Goal: Task Accomplishment & Management: Manage account settings

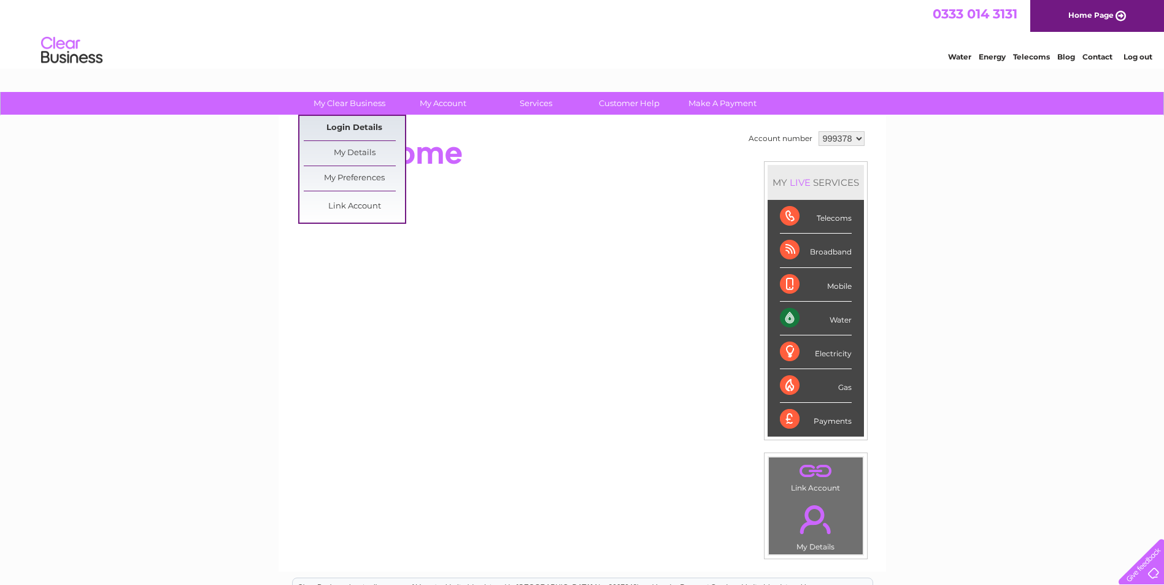
click at [335, 131] on link "Login Details" at bounding box center [354, 128] width 101 height 25
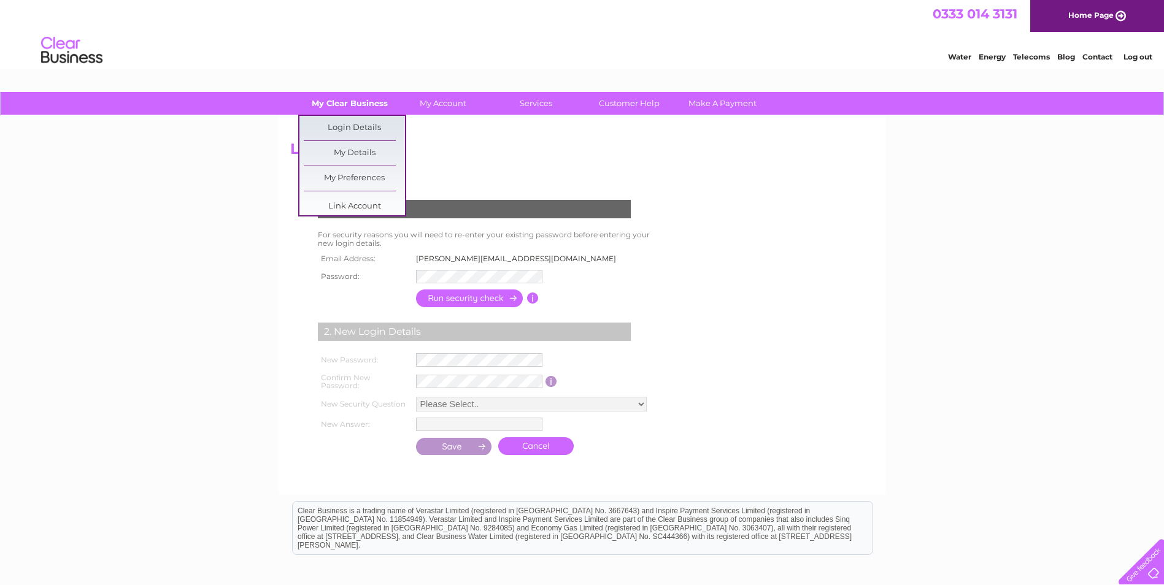
click at [366, 107] on link "My Clear Business" at bounding box center [349, 103] width 101 height 23
click at [368, 128] on link "Login Details" at bounding box center [354, 128] width 101 height 25
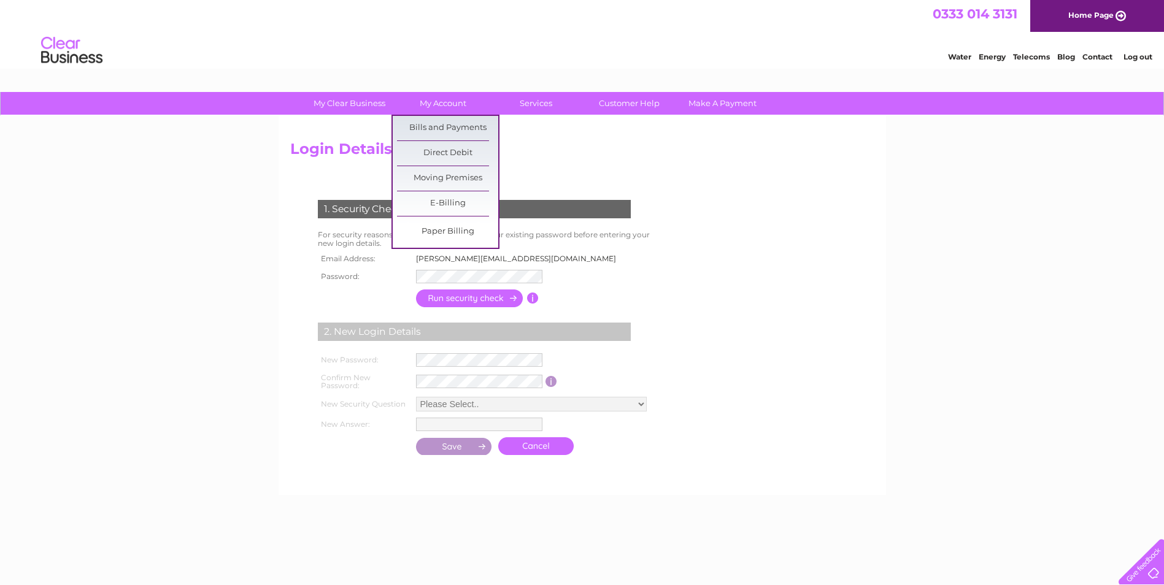
click at [443, 96] on link "My Account" at bounding box center [442, 103] width 101 height 23
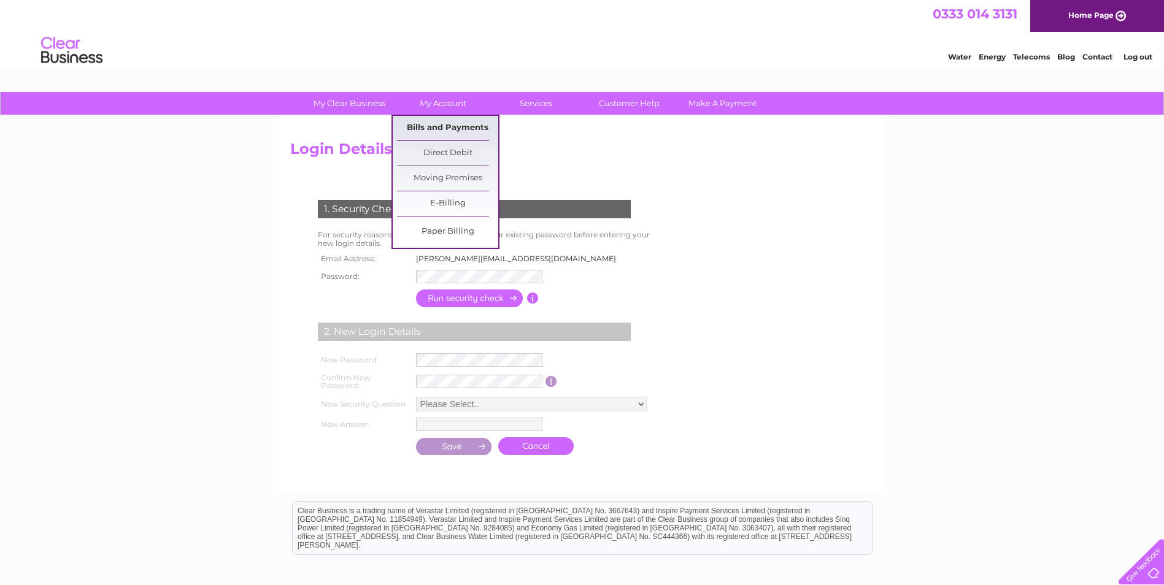
click at [439, 132] on link "Bills and Payments" at bounding box center [447, 128] width 101 height 25
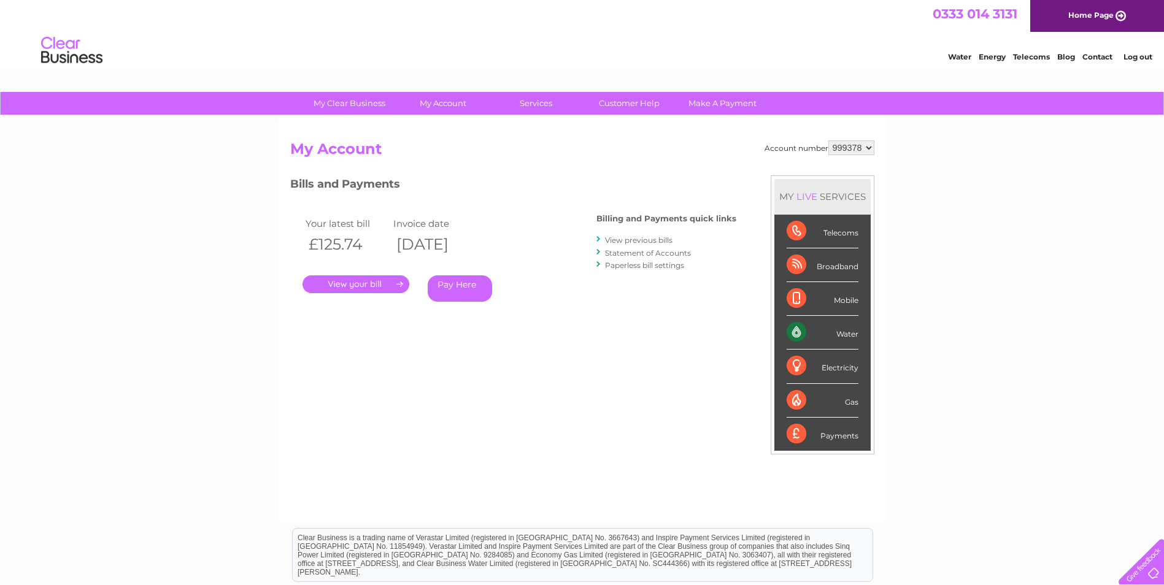
click at [342, 269] on div ". Pay Here" at bounding box center [425, 266] width 245 height 18
click at [344, 285] on link "." at bounding box center [356, 285] width 107 height 18
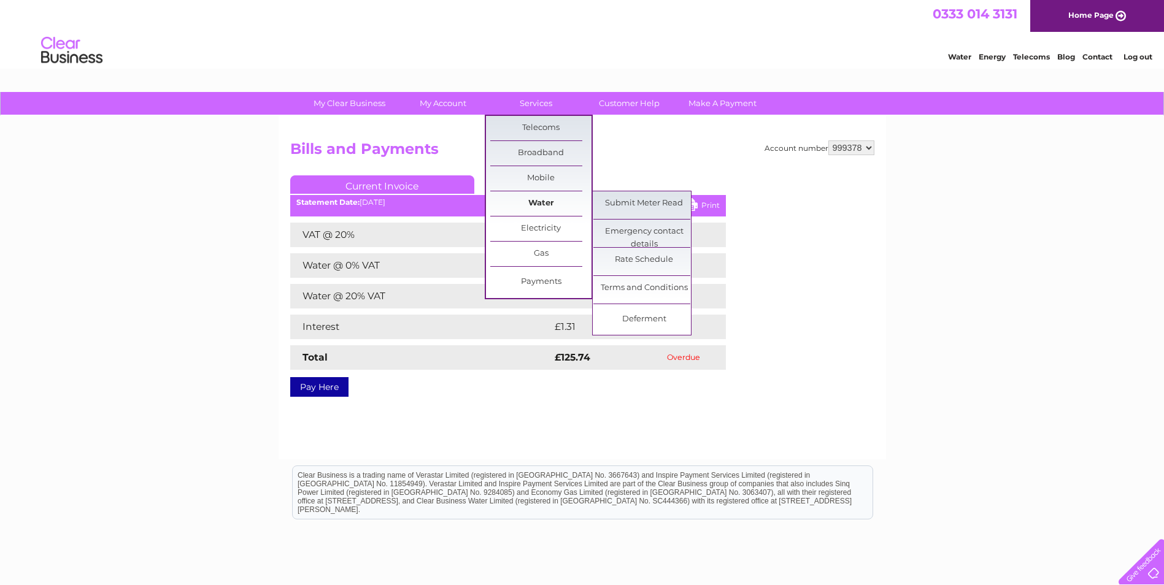
click at [530, 197] on link "Water" at bounding box center [540, 203] width 101 height 25
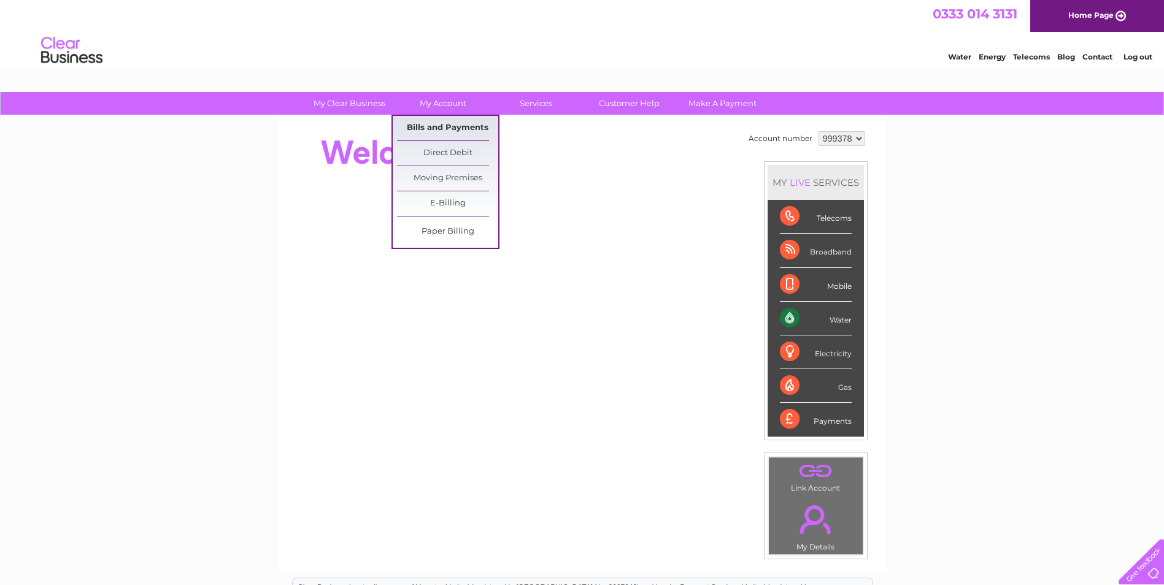
click at [444, 124] on link "Bills and Payments" at bounding box center [447, 128] width 101 height 25
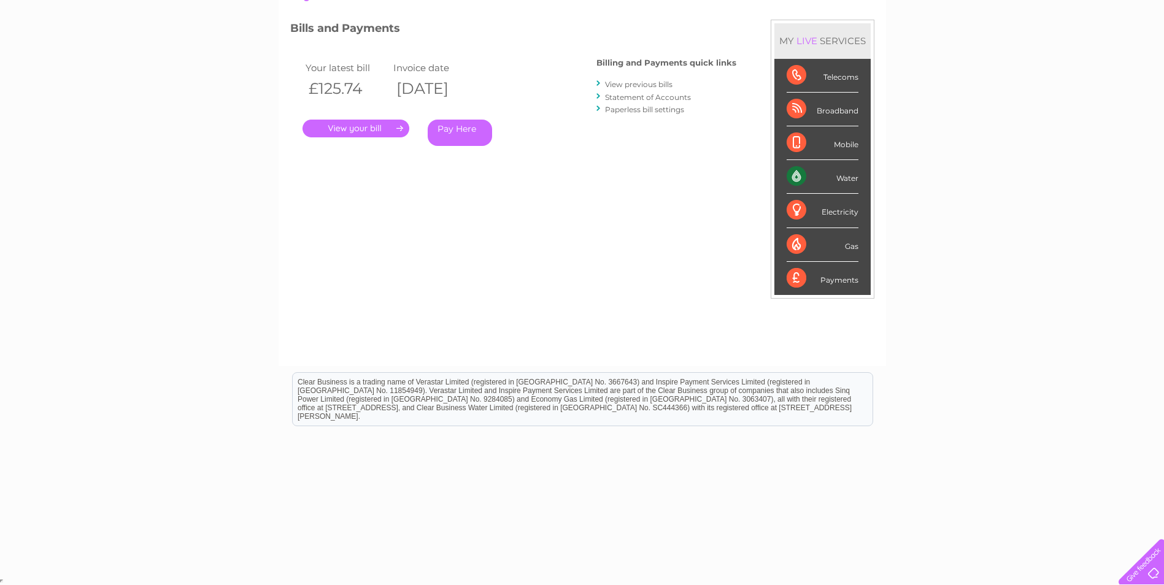
scroll to position [94, 0]
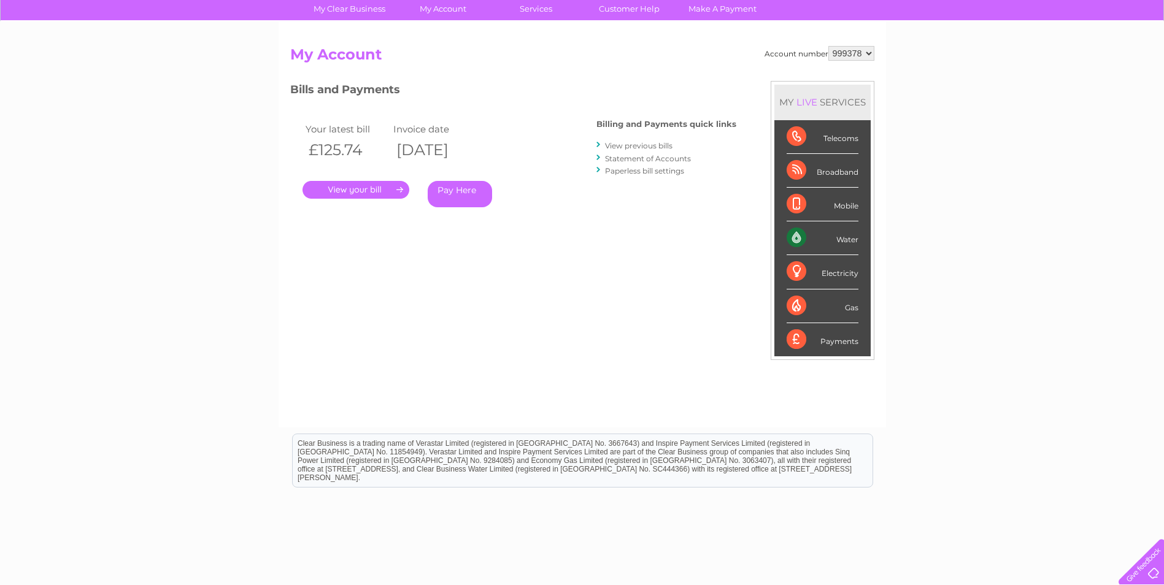
click at [363, 195] on link "." at bounding box center [356, 190] width 107 height 18
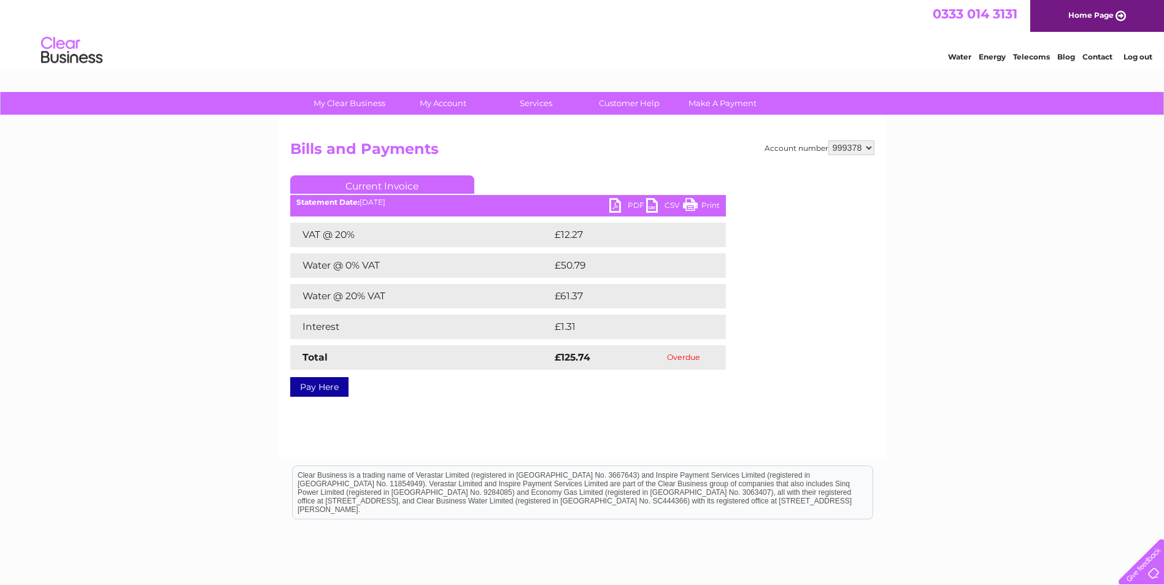
click at [614, 204] on link "PDF" at bounding box center [627, 207] width 37 height 18
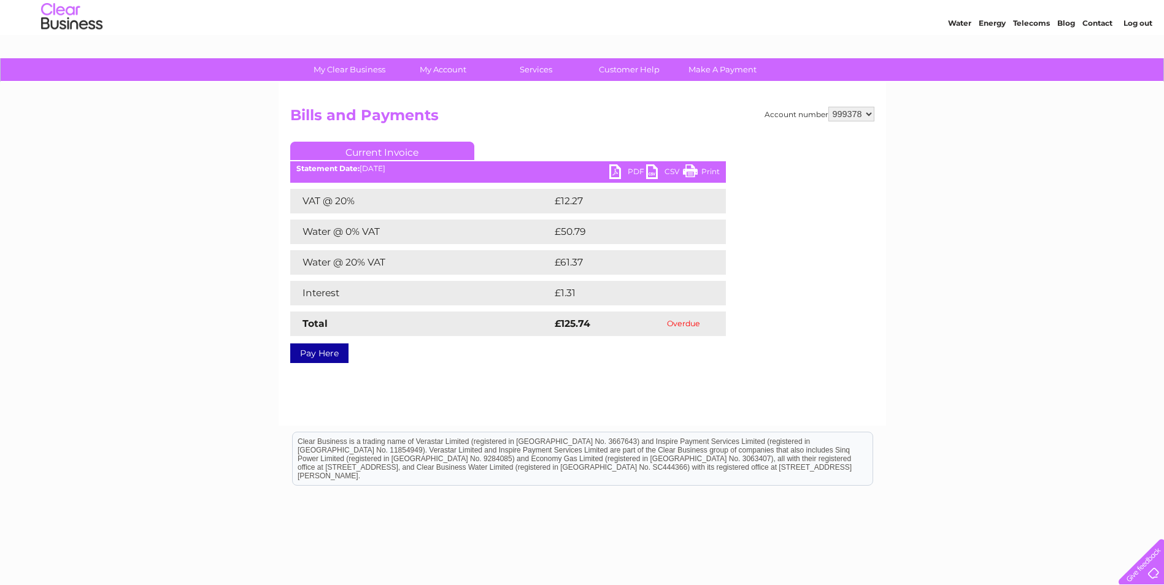
scroll to position [61, 0]
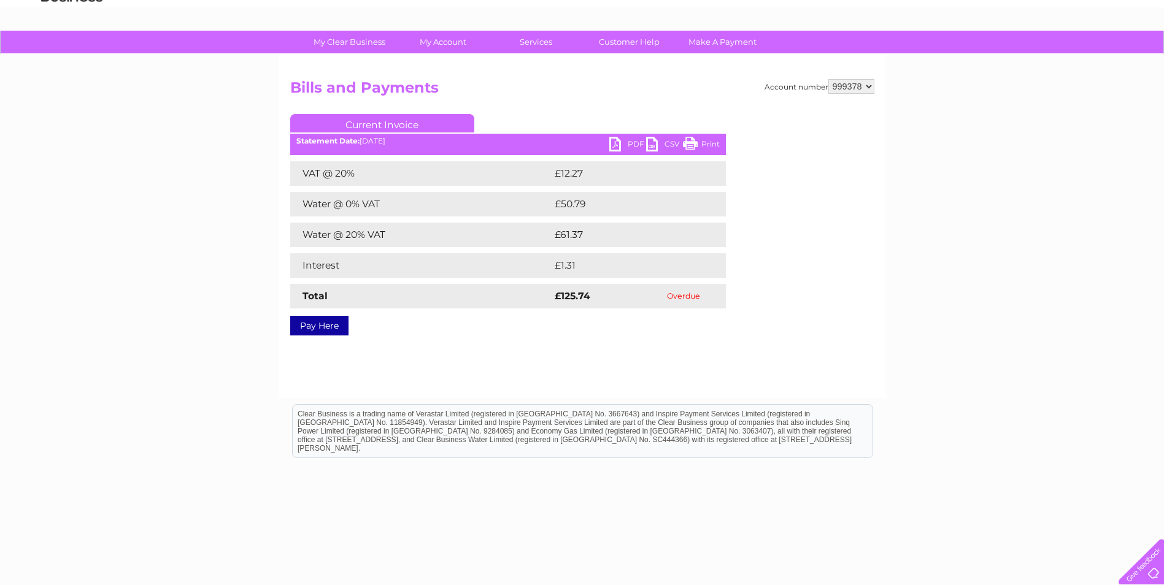
click at [627, 49] on link "Customer Help" at bounding box center [629, 42] width 101 height 23
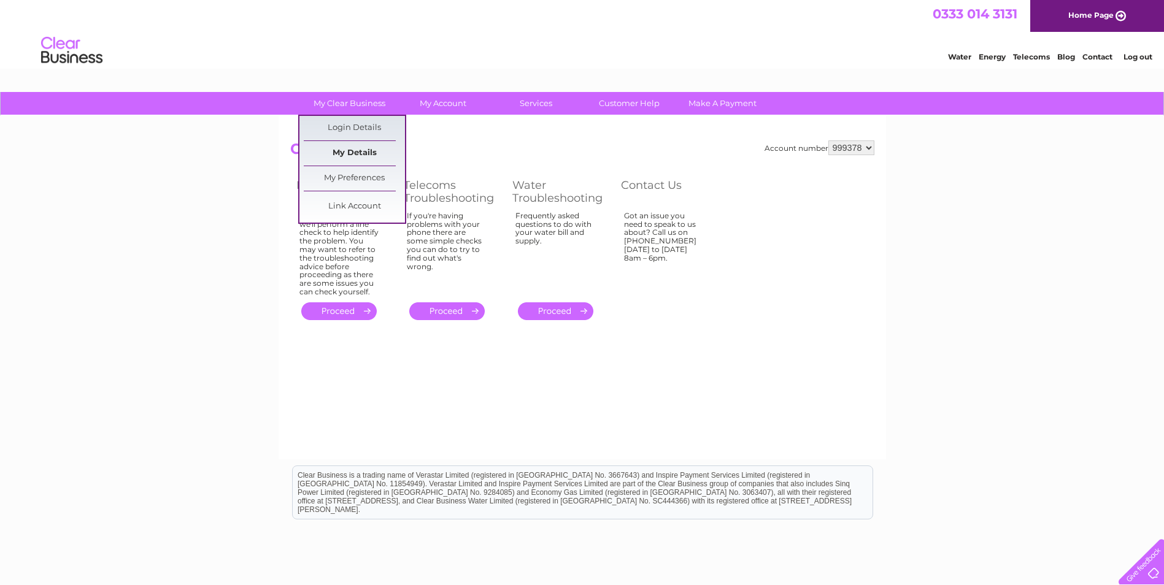
click at [363, 154] on link "My Details" at bounding box center [354, 153] width 101 height 25
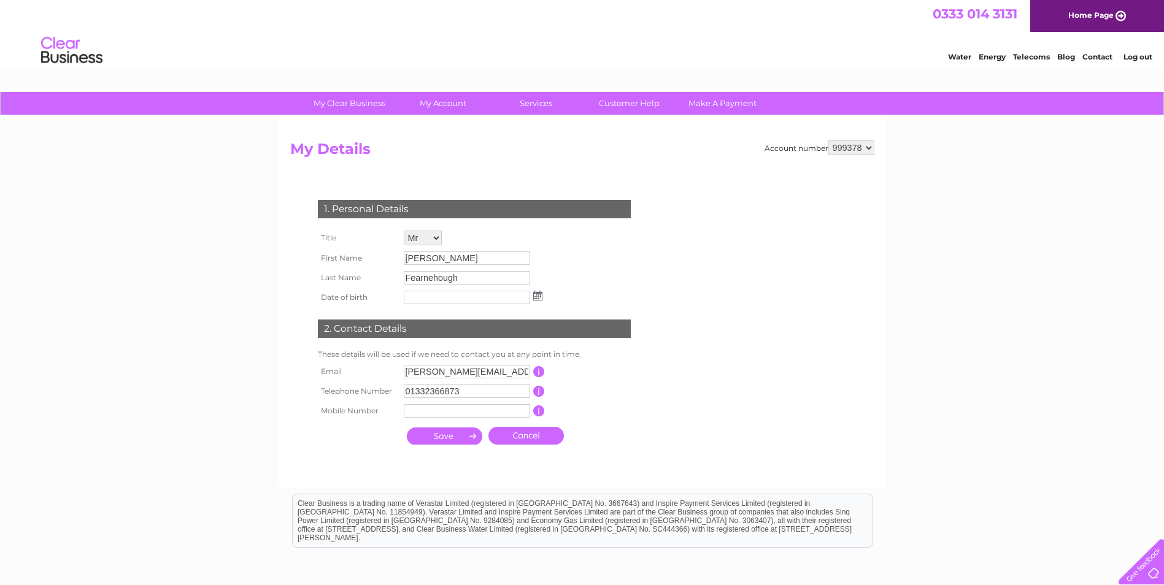
drag, startPoint x: 866, startPoint y: 143, endPoint x: 864, endPoint y: 150, distance: 7.8
click at [866, 144] on select "999378" at bounding box center [851, 148] width 46 height 15
click at [998, 145] on div "My Clear Business Login Details My Details My Preferences Link Account My Accou…" at bounding box center [582, 395] width 1164 height 606
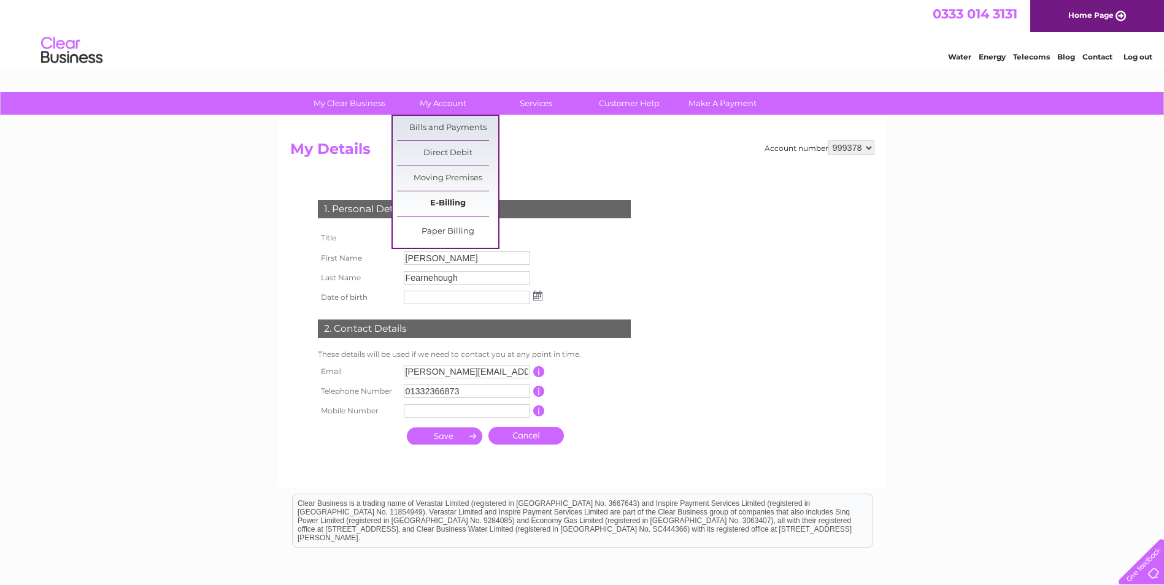
click at [437, 208] on link "E-Billing" at bounding box center [447, 203] width 101 height 25
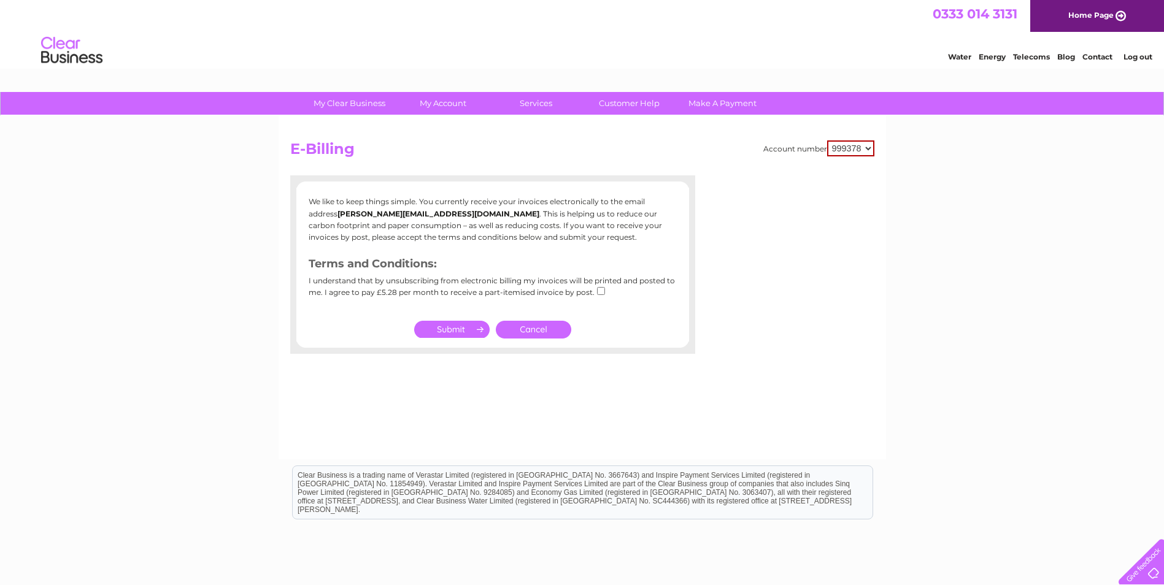
click at [515, 323] on link "Cancel" at bounding box center [533, 330] width 75 height 18
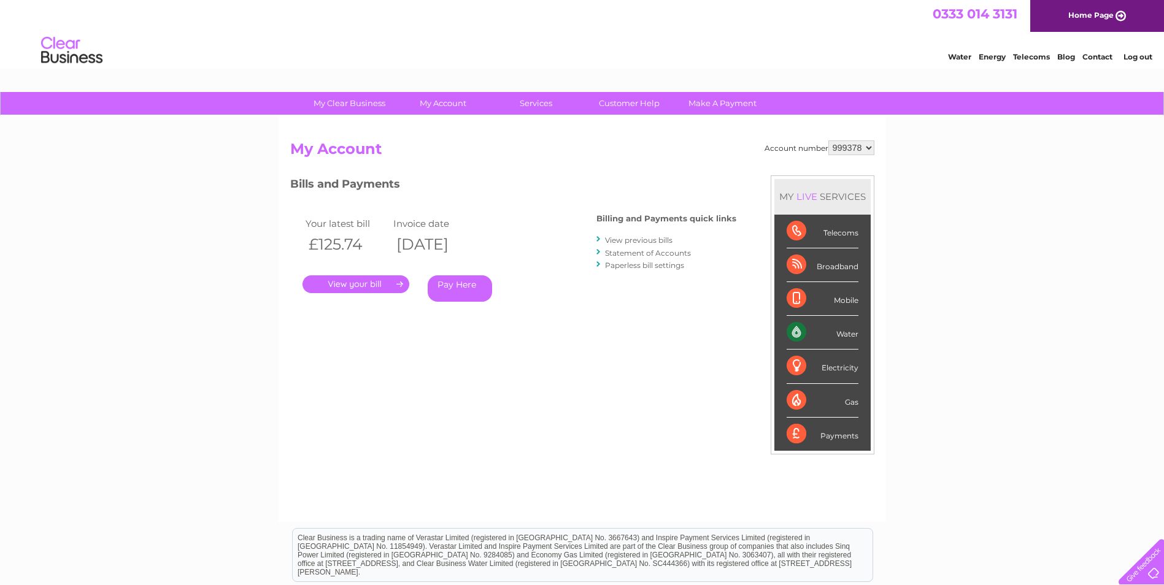
click at [835, 336] on div "Water" at bounding box center [823, 333] width 72 height 34
click at [811, 334] on div "Water" at bounding box center [823, 333] width 72 height 34
